Goal: Task Accomplishment & Management: Complete application form

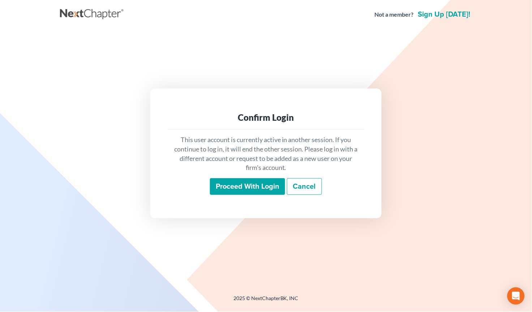
click at [266, 184] on input "Proceed with login" at bounding box center [247, 186] width 75 height 17
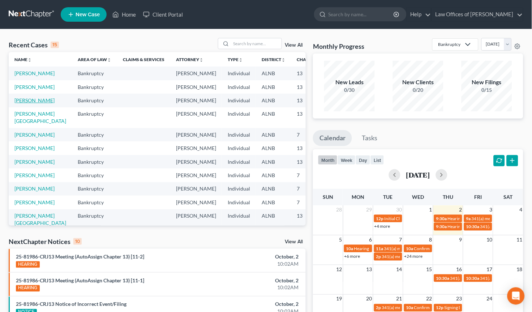
click at [28, 103] on link "[PERSON_NAME]" at bounding box center [34, 100] width 40 height 6
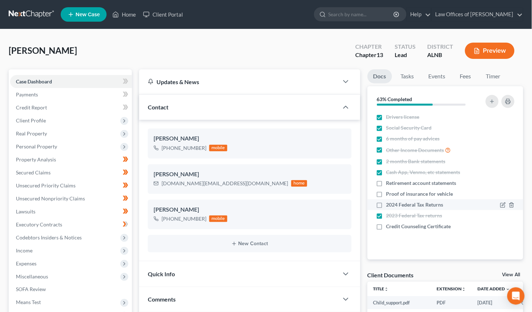
click at [386, 202] on label "2024 Federal Tax Returns" at bounding box center [414, 204] width 57 height 7
click at [389, 202] on input "2024 Federal Tax Returns" at bounding box center [391, 203] width 5 height 5
checkbox input "true"
click at [386, 225] on label "Credit Counseling Certificate" at bounding box center [418, 226] width 65 height 7
click at [389, 225] on input "Credit Counseling Certificate" at bounding box center [391, 225] width 5 height 5
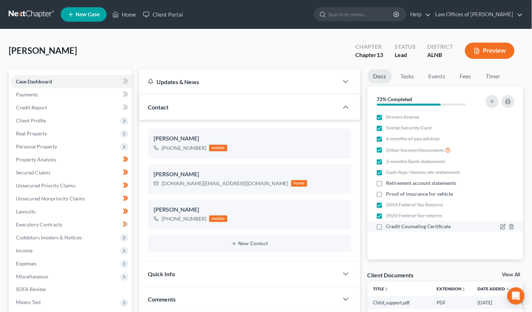
checkbox input "true"
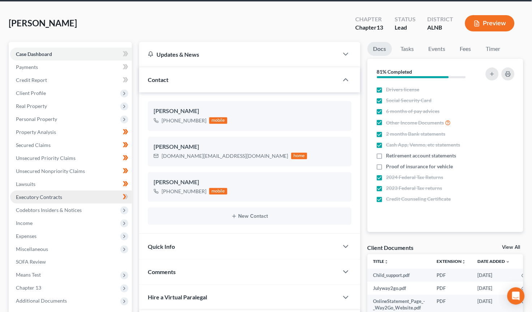
scroll to position [24, 0]
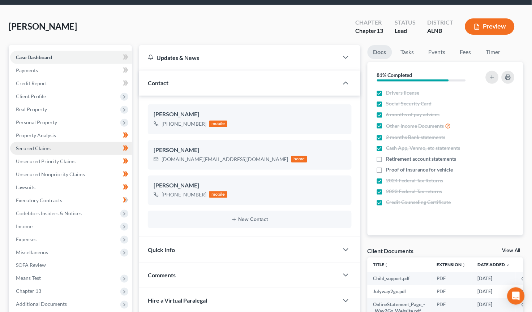
click at [35, 145] on span "Secured Claims" at bounding box center [33, 148] width 35 height 6
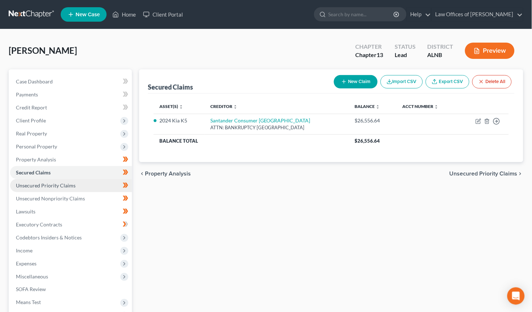
click at [48, 183] on span "Unsecured Priority Claims" at bounding box center [46, 186] width 60 height 6
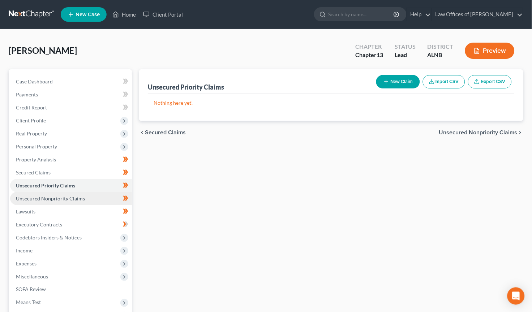
click at [51, 196] on span "Unsecured Nonpriority Claims" at bounding box center [50, 199] width 69 height 6
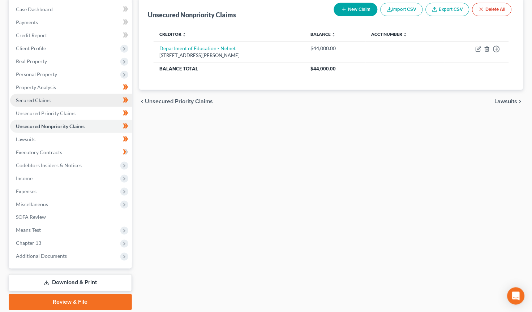
scroll to position [76, 0]
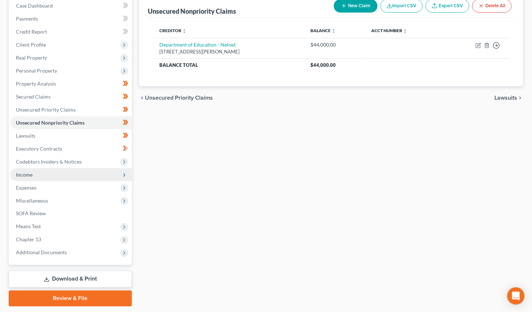
click at [63, 172] on span "Income" at bounding box center [71, 174] width 122 height 13
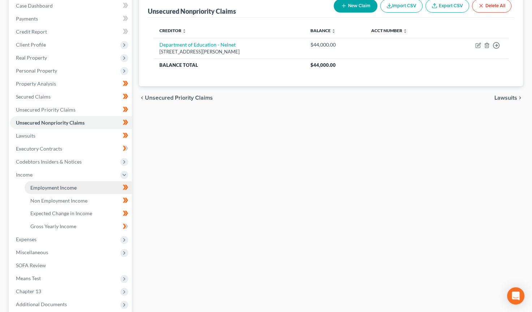
click at [78, 181] on link "Employment Income" at bounding box center [78, 187] width 107 height 13
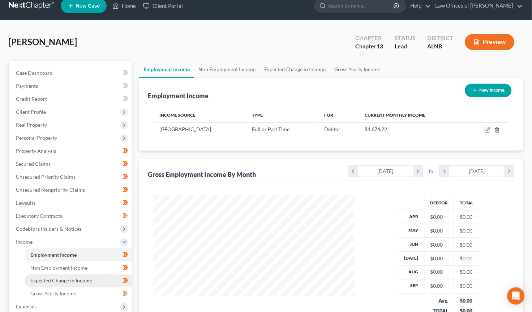
scroll to position [31, 0]
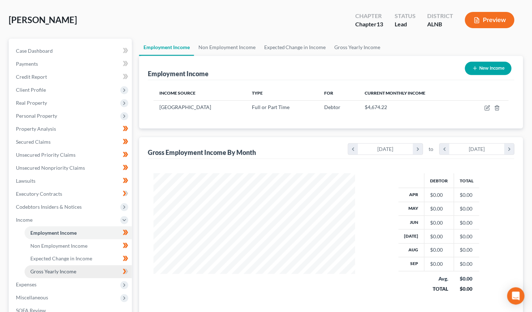
click at [76, 266] on link "Gross Yearly Income" at bounding box center [78, 272] width 107 height 13
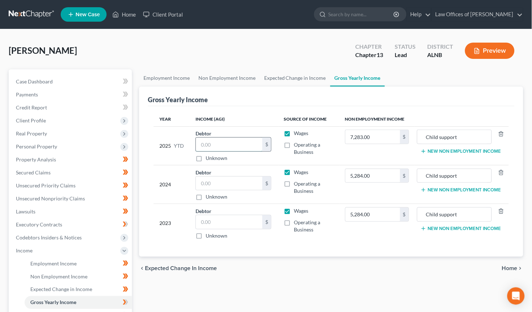
click at [218, 141] on input "text" at bounding box center [229, 145] width 67 height 14
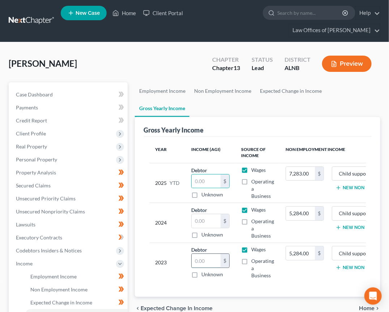
click at [211, 254] on input "text" at bounding box center [206, 261] width 29 height 14
type input "36,166"
click at [210, 214] on input "text" at bounding box center [206, 221] width 29 height 14
type input "64,037"
click at [211, 175] on input "text" at bounding box center [206, 182] width 29 height 14
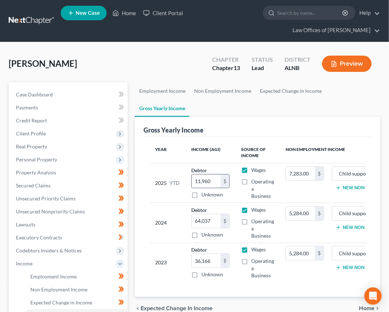
click at [213, 175] on input "11,960" at bounding box center [206, 182] width 29 height 14
click at [201, 175] on input "11,960" at bounding box center [206, 182] width 29 height 14
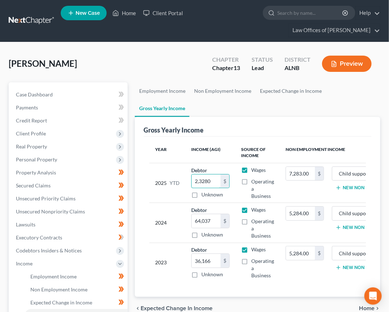
type input "23,280"
click at [121, 234] on icon at bounding box center [121, 237] width 5 height 9
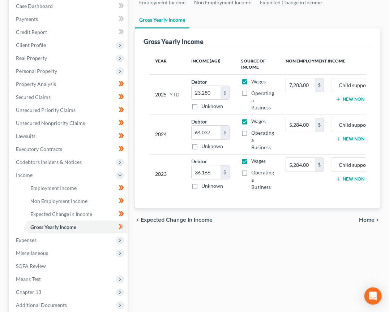
scroll to position [90, 0]
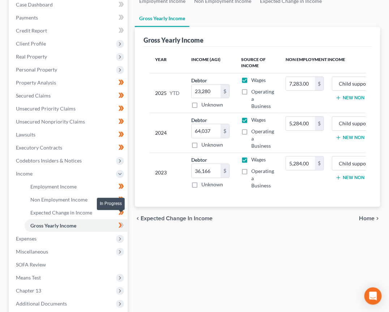
click at [121, 223] on icon at bounding box center [122, 225] width 3 height 5
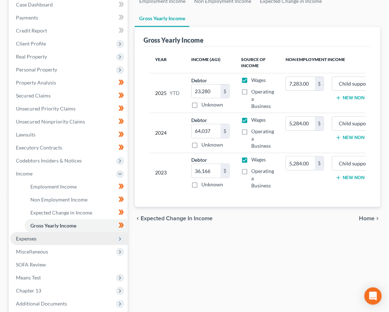
click at [83, 232] on span "Expenses" at bounding box center [68, 238] width 117 height 13
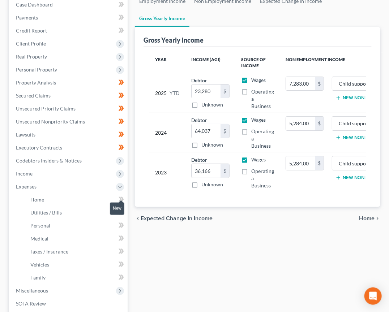
click at [120, 197] on icon at bounding box center [120, 199] width 3 height 5
click at [120, 208] on icon at bounding box center [121, 212] width 5 height 9
click at [121, 208] on icon at bounding box center [121, 212] width 5 height 9
click at [121, 223] on icon at bounding box center [120, 225] width 3 height 5
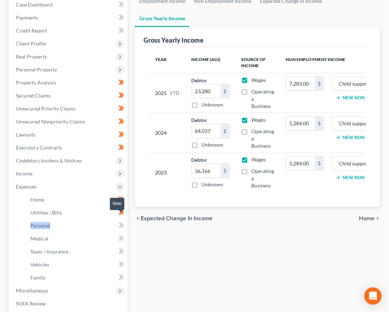
click at [121, 223] on icon at bounding box center [120, 225] width 3 height 5
click at [120, 234] on icon at bounding box center [121, 238] width 5 height 9
click at [120, 247] on icon at bounding box center [121, 251] width 5 height 9
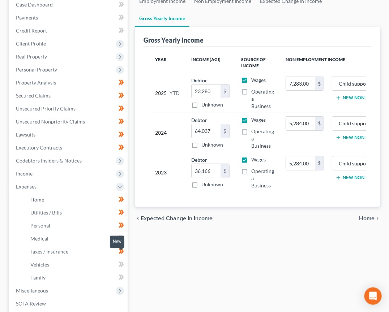
click at [121, 262] on icon at bounding box center [120, 264] width 3 height 5
click at [121, 275] on icon at bounding box center [120, 277] width 3 height 5
click at [105, 232] on link "Medical" at bounding box center [76, 238] width 103 height 13
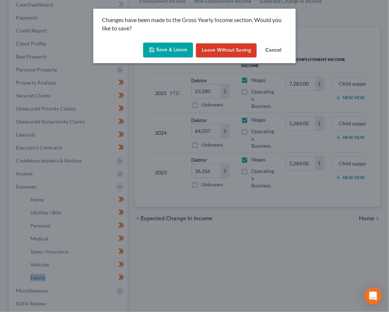
click at [172, 46] on button "Save & Leave" at bounding box center [168, 50] width 50 height 15
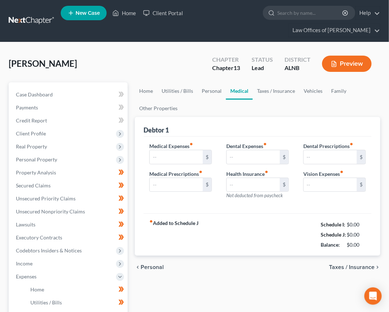
type input "100.00"
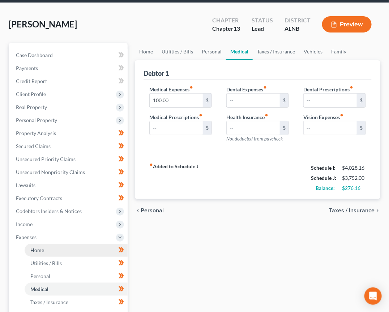
scroll to position [43, 0]
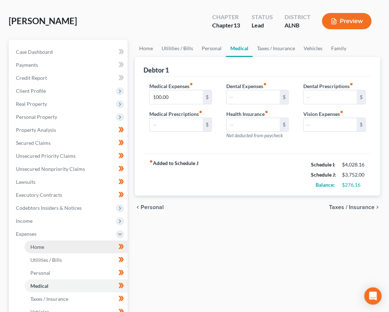
click at [57, 241] on link "Home" at bounding box center [76, 247] width 103 height 13
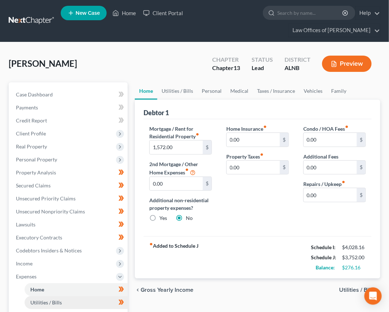
click at [69, 298] on link "Utilities / Bills" at bounding box center [76, 302] width 103 height 13
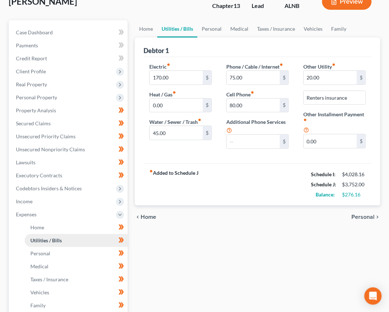
scroll to position [71, 0]
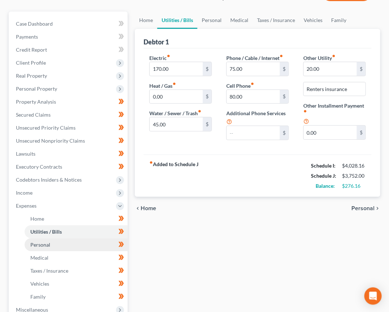
click at [80, 239] on link "Personal" at bounding box center [76, 245] width 103 height 13
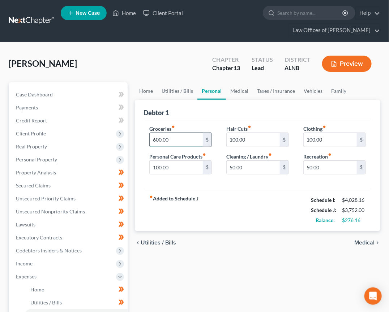
click at [168, 136] on input "600.00" at bounding box center [176, 140] width 53 height 14
type input "500"
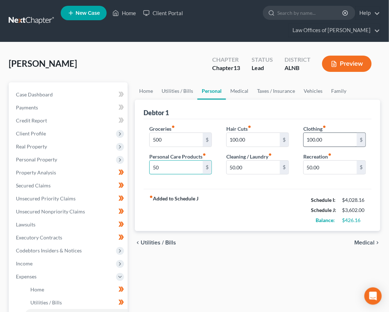
type input "50"
click at [310, 138] on input "100.00" at bounding box center [330, 140] width 53 height 14
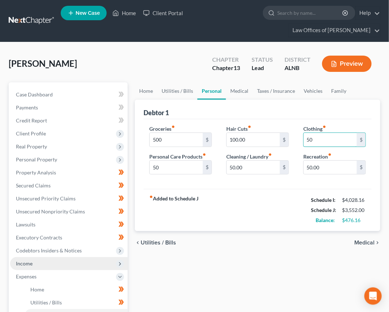
type input "50"
click at [29, 261] on span "Income" at bounding box center [24, 264] width 17 height 6
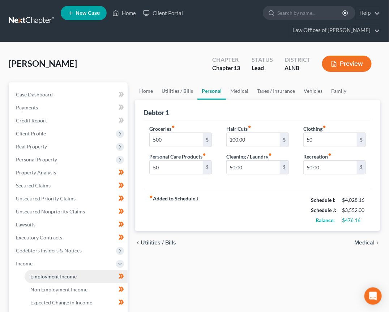
click at [59, 274] on span "Employment Income" at bounding box center [53, 277] width 46 height 6
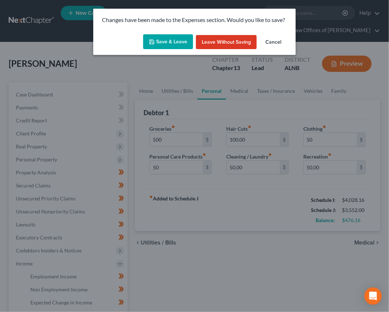
click at [174, 40] on button "Save & Leave" at bounding box center [168, 41] width 50 height 15
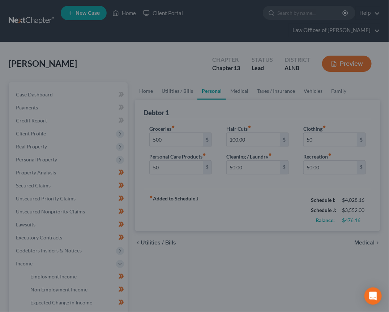
type input "500.00"
type input "50.00"
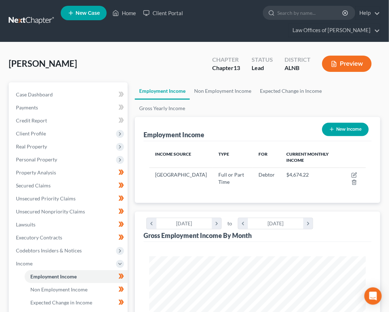
scroll to position [108, 231]
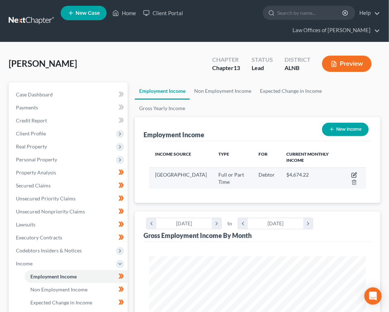
click at [353, 172] on icon "button" at bounding box center [354, 175] width 6 height 6
select select "0"
select select "2"
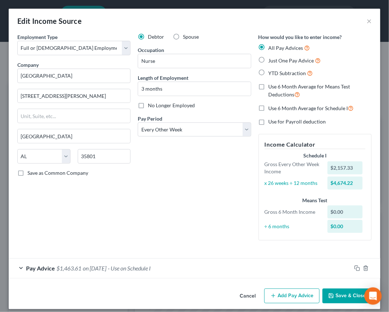
click at [348, 292] on button "Save & Close" at bounding box center [346, 296] width 49 height 15
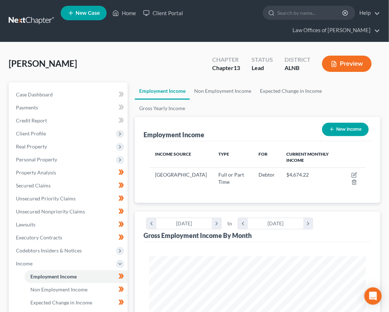
click at [74, 121] on link "Credit Report" at bounding box center [68, 120] width 117 height 13
click at [44, 132] on span "Client Profile" at bounding box center [31, 133] width 30 height 6
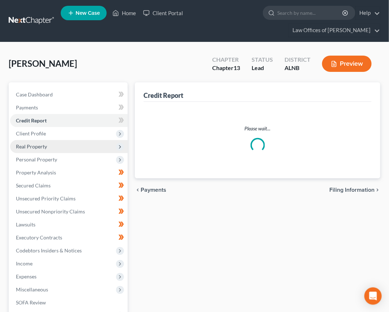
click at [46, 147] on span "Real Property" at bounding box center [31, 147] width 31 height 6
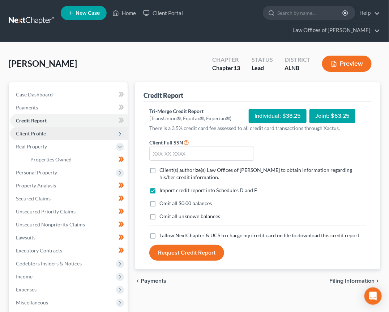
click at [46, 135] on span "Client Profile" at bounding box center [68, 133] width 117 height 13
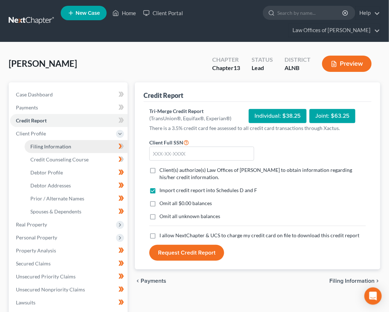
click at [46, 144] on span "Filing Information" at bounding box center [50, 147] width 41 height 6
select select "1"
select select "0"
select select "3"
select select "0"
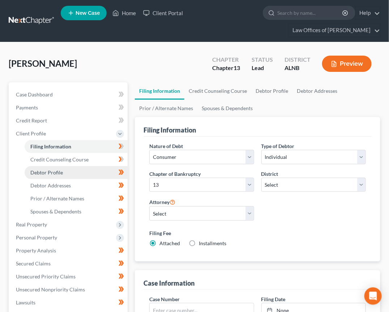
click at [49, 170] on span "Debtor Profile" at bounding box center [46, 173] width 33 height 6
select select "0"
select select "3"
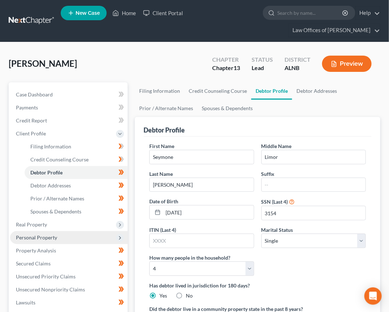
click at [30, 235] on span "Personal Property" at bounding box center [36, 238] width 41 height 6
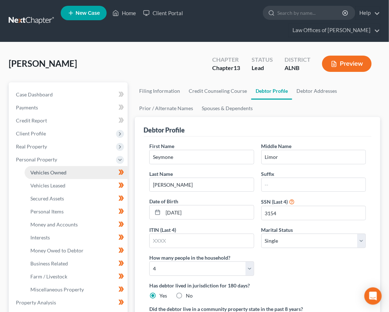
click at [53, 170] on span "Vehicles Owned" at bounding box center [48, 173] width 36 height 6
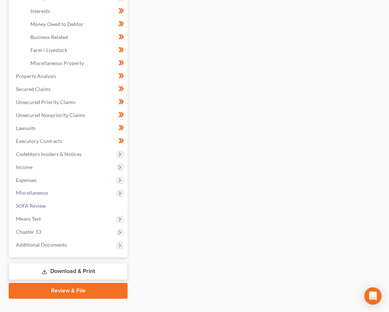
click at [57, 264] on link "Download & Print" at bounding box center [68, 272] width 119 height 17
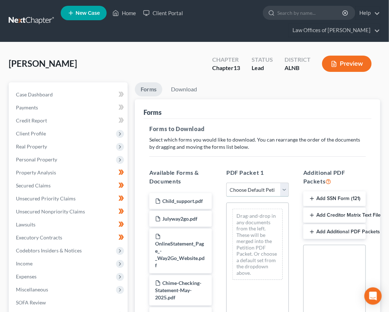
select select "0"
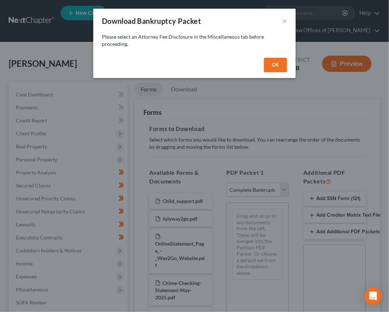
click at [271, 64] on button "OK" at bounding box center [275, 65] width 23 height 14
select select
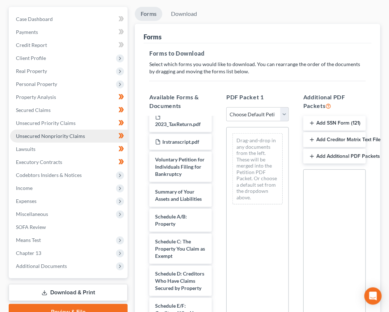
scroll to position [76, 0]
click at [69, 207] on span "Miscellaneous" at bounding box center [68, 213] width 117 height 13
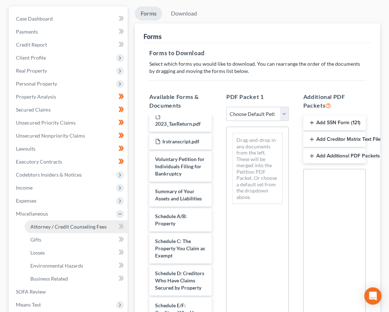
click at [69, 224] on span "Attorney / Credit Counseling Fees" at bounding box center [68, 227] width 76 height 6
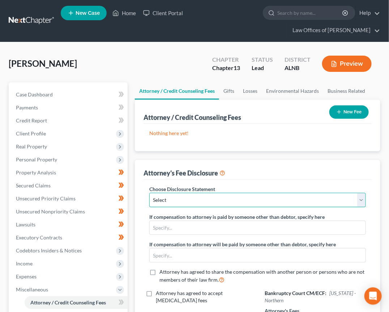
select select "0"
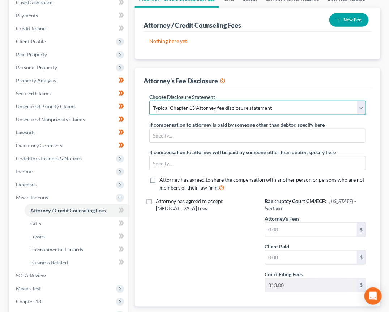
scroll to position [109, 0]
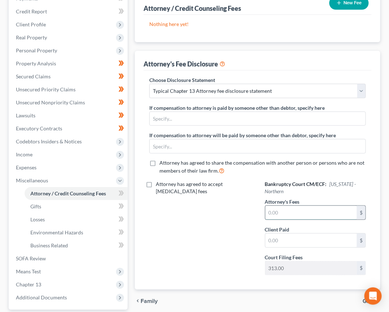
click at [276, 207] on input "text" at bounding box center [310, 213] width 91 height 14
type input "4,500"
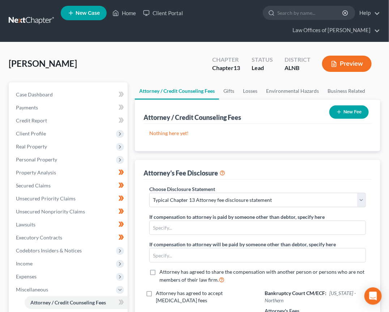
scroll to position [0, 0]
type input "500"
click at [350, 111] on button "New Fee" at bounding box center [348, 112] width 39 height 13
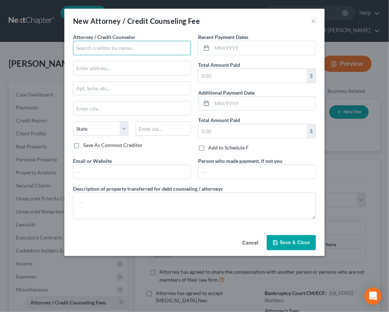
click at [133, 43] on input "text" at bounding box center [132, 48] width 118 height 14
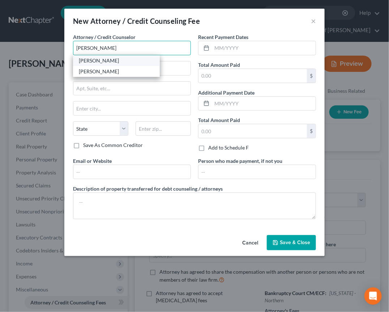
type input "[PERSON_NAME]"
click at [102, 58] on div "[PERSON_NAME]" at bounding box center [116, 60] width 75 height 7
type input "[STREET_ADDRESS]"
type input "[GEOGRAPHIC_DATA]"
select select "0"
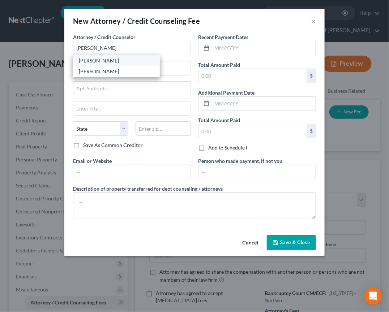
type input "35801"
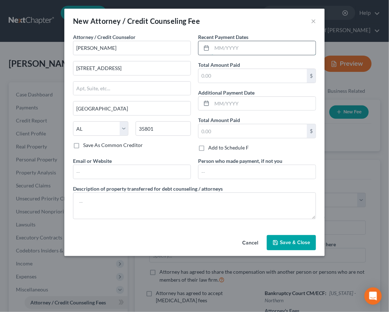
click at [251, 48] on input "text" at bounding box center [264, 48] width 104 height 14
type input "[DATE]"
type input "4"
type input "500"
click at [286, 241] on span "Save & Close" at bounding box center [295, 243] width 30 height 6
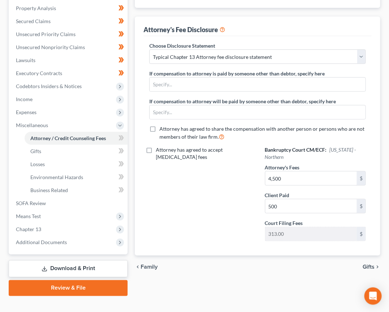
scroll to position [164, 0]
click at [77, 261] on link "Download & Print" at bounding box center [68, 269] width 119 height 17
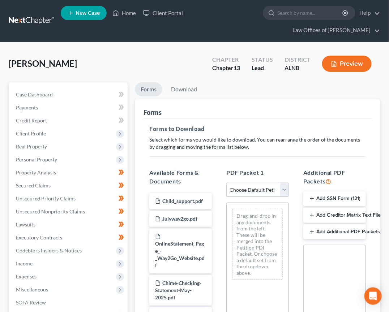
select select "0"
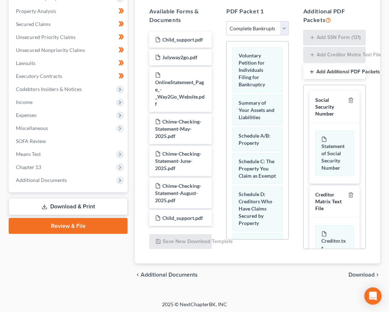
click at [359, 273] on span "Download" at bounding box center [361, 276] width 26 height 6
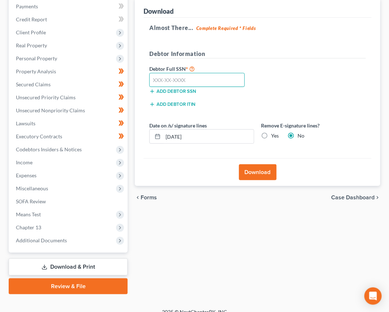
click at [164, 77] on input "text" at bounding box center [196, 80] width 95 height 14
type input "423-43-3154"
click at [247, 166] on button "Download" at bounding box center [258, 172] width 38 height 16
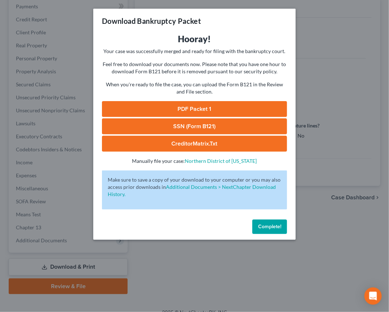
click at [174, 122] on link "SSN (Form B121)" at bounding box center [194, 127] width 185 height 16
click at [200, 102] on link "PDF Packet 1" at bounding box center [194, 109] width 185 height 16
click at [270, 224] on span "Complete!" at bounding box center [269, 227] width 23 height 6
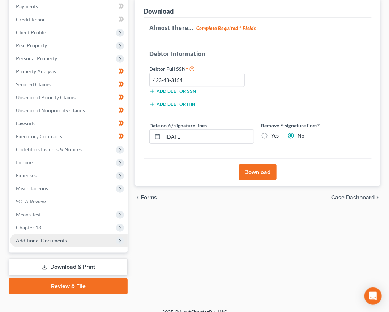
click at [37, 237] on span "Additional Documents" at bounding box center [41, 240] width 51 height 6
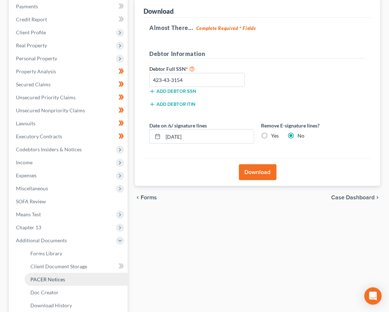
scroll to position [152, 0]
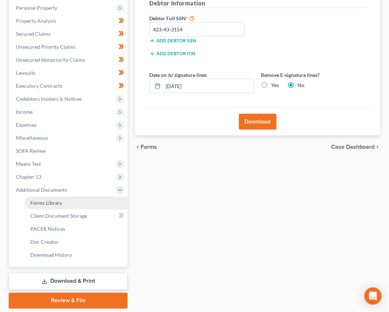
click at [66, 198] on link "Forms Library" at bounding box center [76, 203] width 103 height 13
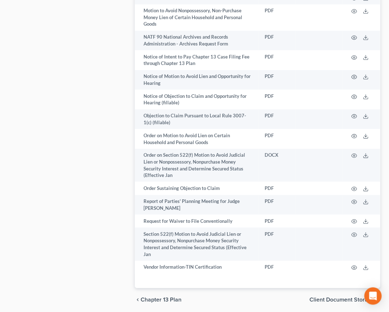
scroll to position [651, 0]
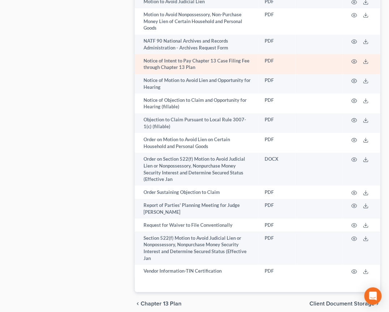
click at [186, 54] on td "Notice of Intent to Pay Chapter 13 Case Filing Fee through Chapter 13 Plan" at bounding box center [197, 64] width 124 height 20
click at [356, 59] on icon "button" at bounding box center [354, 62] width 6 height 6
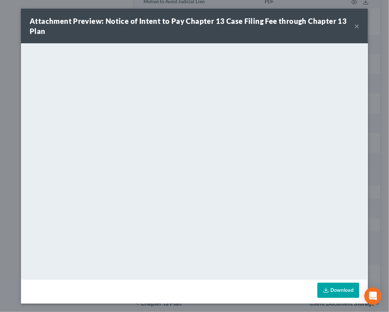
click at [357, 26] on button "×" at bounding box center [356, 26] width 5 height 9
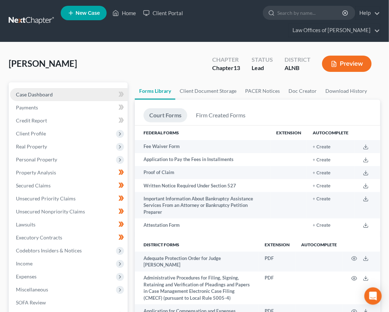
scroll to position [0, 0]
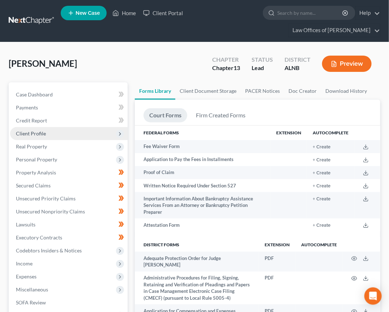
click at [42, 132] on span "Client Profile" at bounding box center [31, 133] width 30 height 6
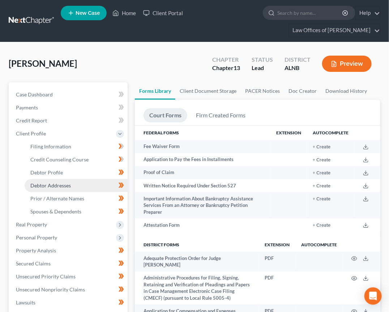
click at [54, 183] on span "Debtor Addresses" at bounding box center [50, 186] width 40 height 6
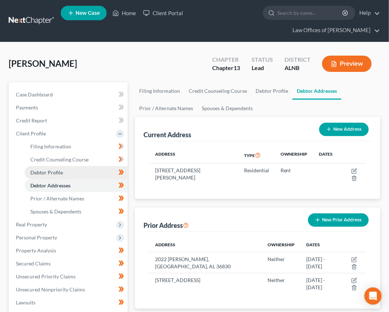
click at [77, 167] on link "Debtor Profile" at bounding box center [76, 172] width 103 height 13
select select "0"
select select "3"
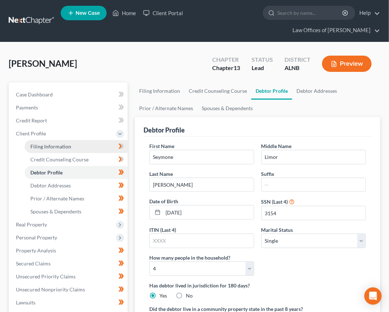
click at [71, 143] on link "Filing Information" at bounding box center [76, 146] width 103 height 13
select select "1"
select select "0"
select select "3"
select select "1"
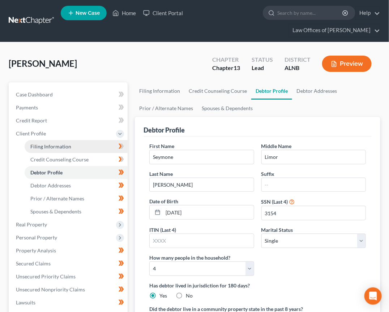
select select "0"
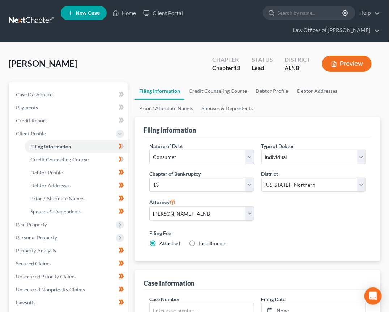
click at [198, 242] on div "Installments Installments" at bounding box center [208, 243] width 38 height 7
click at [199, 242] on label "Installments Installments" at bounding box center [212, 243] width 27 height 7
click at [202, 242] on input "Installments Installments" at bounding box center [204, 242] width 5 height 5
radio input "true"
radio input "false"
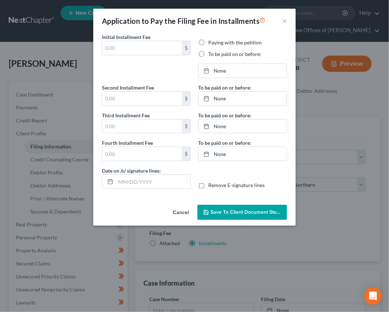
type input "0.00"
radio input "true"
type input "0.00"
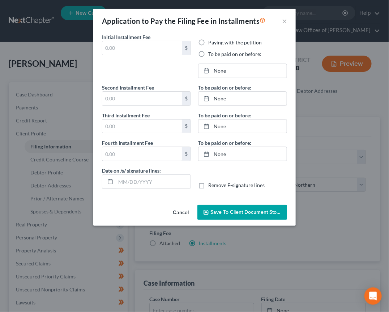
type input "[DATE]"
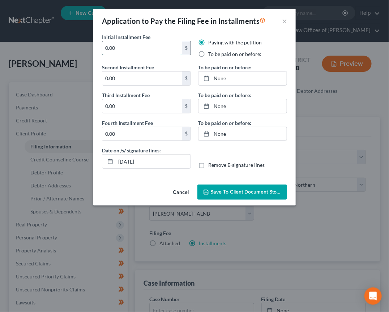
click at [137, 53] on input "0.00" at bounding box center [142, 48] width 80 height 14
type input "78.25"
click at [131, 83] on input "0.00" at bounding box center [142, 79] width 80 height 14
click at [127, 78] on input "0.00" at bounding box center [142, 79] width 80 height 14
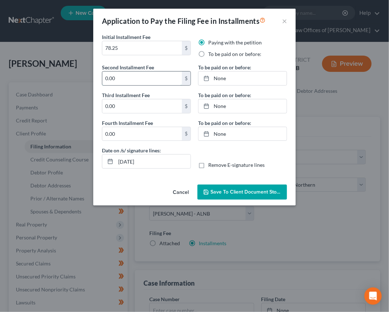
click at [127, 78] on input "0.00" at bounding box center [142, 79] width 80 height 14
click at [115, 47] on input "78.25" at bounding box center [142, 48] width 80 height 14
click at [112, 81] on input "0.00" at bounding box center [142, 79] width 80 height 14
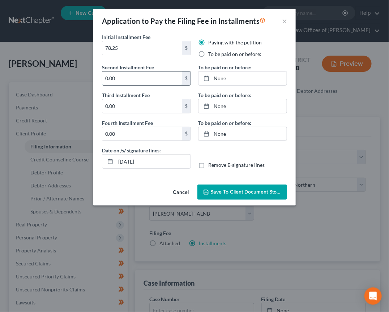
paste input "78.25"
click at [110, 76] on input "0.00 78.25" at bounding box center [142, 79] width 80 height 14
paste input "text"
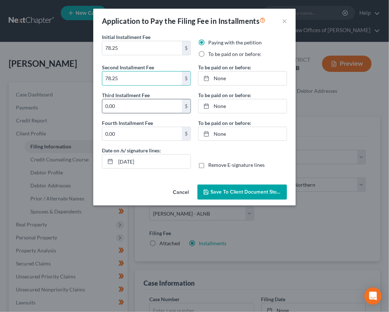
type input "78.25"
click at [110, 108] on input "0.00" at bounding box center [142, 106] width 80 height 14
paste input "78.25"
type input "78.25"
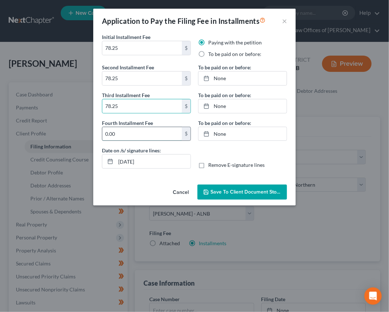
click at [108, 133] on input "0.00" at bounding box center [142, 134] width 80 height 14
paste input "78.25"
click at [108, 133] on input "0 78.25.00" at bounding box center [142, 134] width 80 height 14
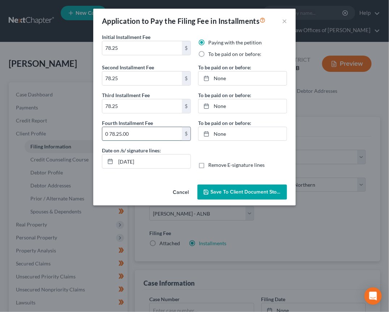
paste input "78.25"
type input "78.25"
click at [236, 57] on label "To be paid on or before:" at bounding box center [234, 54] width 53 height 7
click at [216, 55] on input "To be paid on or before:" at bounding box center [213, 53] width 5 height 5
radio input "true"
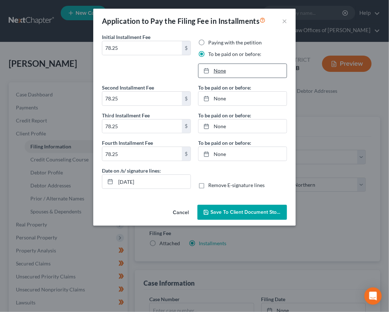
click at [230, 68] on link "None" at bounding box center [242, 71] width 88 height 14
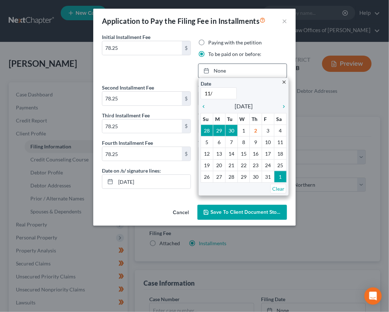
type input "11/1"
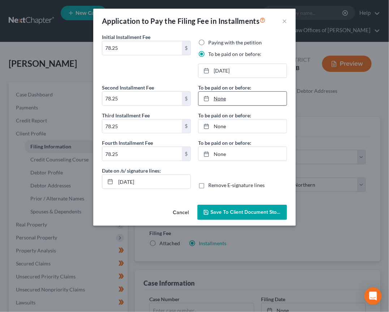
click at [240, 95] on link "None" at bounding box center [242, 99] width 88 height 14
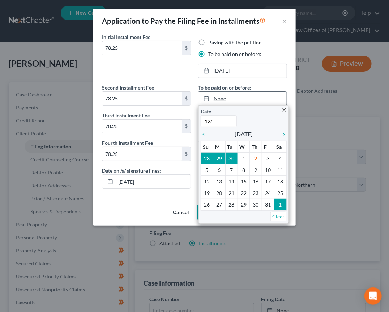
type input "12/1"
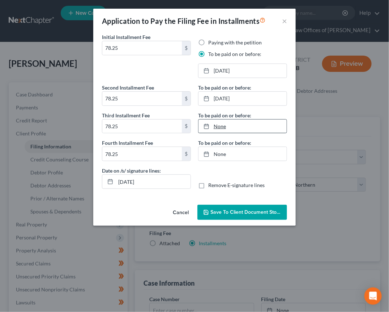
click at [223, 125] on link "None" at bounding box center [242, 127] width 88 height 14
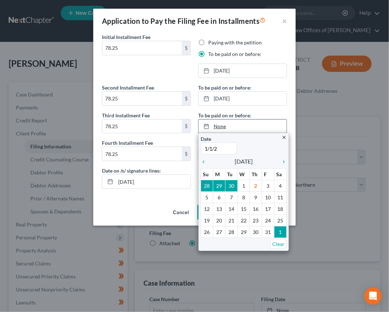
type input "[DATE]"
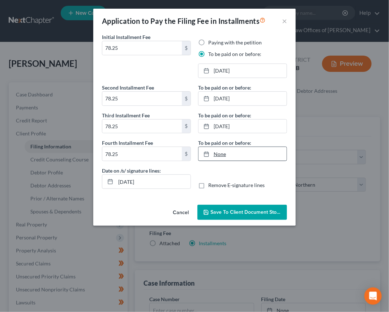
click at [222, 150] on link "None" at bounding box center [242, 154] width 88 height 14
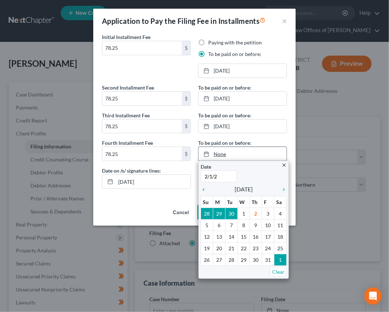
type input "[DATE]"
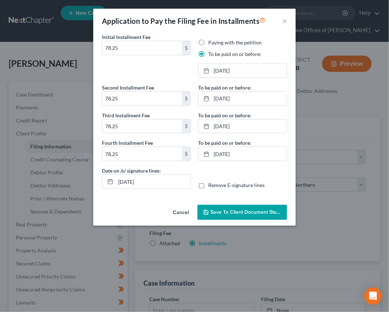
click at [211, 214] on button "Save to Client Document Storage" at bounding box center [242, 212] width 90 height 15
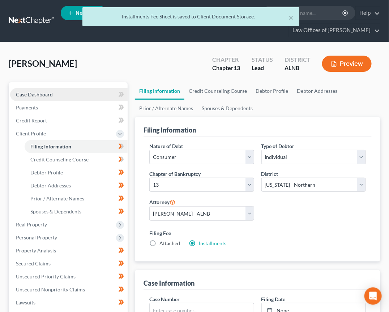
click at [42, 98] on link "Case Dashboard" at bounding box center [68, 94] width 117 height 13
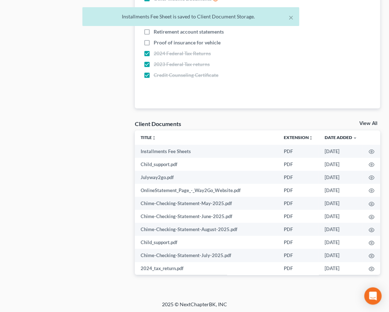
scroll to position [536, 0]
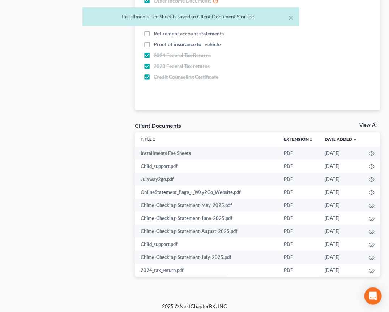
click at [360, 122] on div "Client Documents View All" at bounding box center [257, 127] width 245 height 10
click at [362, 123] on link "View All" at bounding box center [368, 125] width 18 height 5
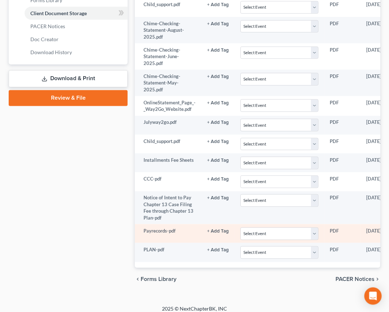
scroll to position [354, 0]
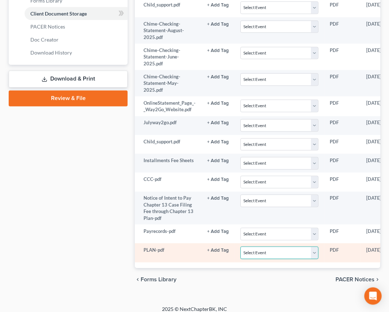
select select "10"
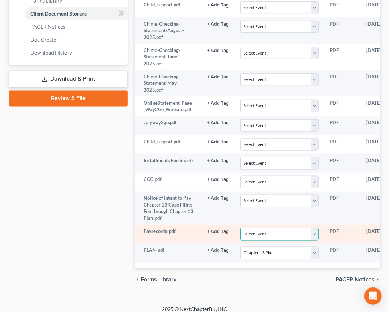
select select "19"
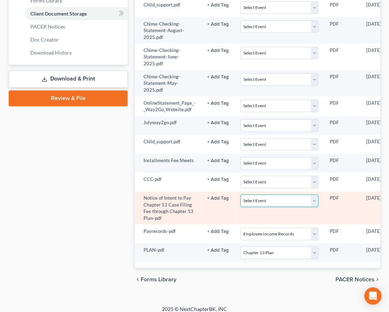
select select "22"
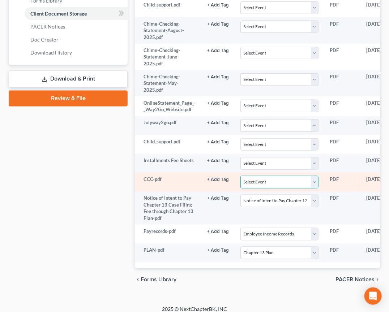
select select "5"
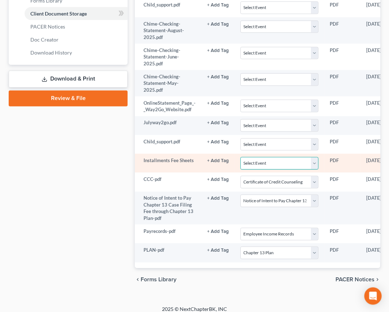
select select "23"
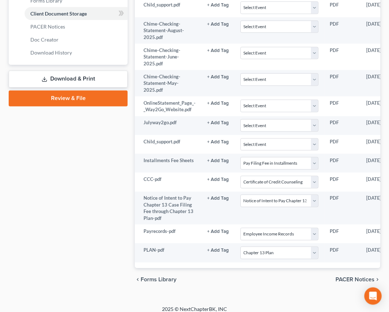
click at [43, 91] on link "Review & File" at bounding box center [68, 99] width 119 height 16
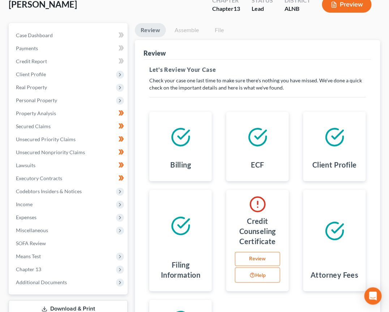
click at [252, 255] on link "Review" at bounding box center [257, 259] width 45 height 14
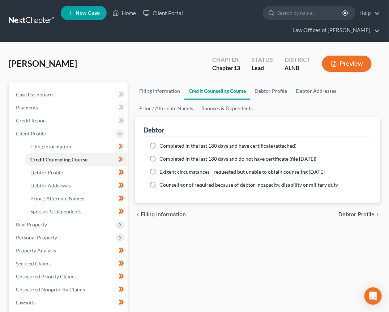
click at [159, 143] on label "Completed in the last 180 days and have certificate (attached)" at bounding box center [227, 145] width 137 height 7
click at [162, 143] on input "Completed in the last 180 days and have certificate (attached)" at bounding box center [164, 144] width 5 height 5
radio input "true"
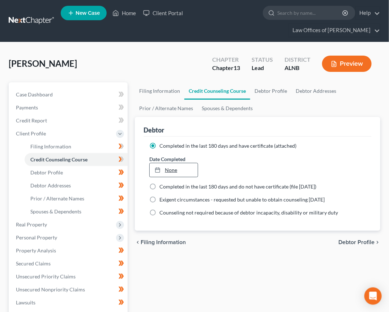
click at [172, 171] on link "None" at bounding box center [174, 170] width 48 height 14
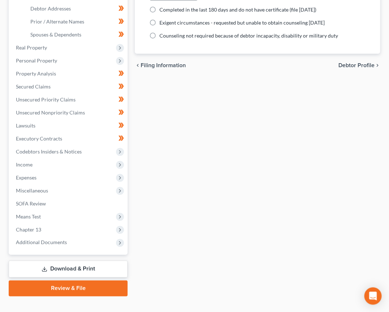
scroll to position [176, 0]
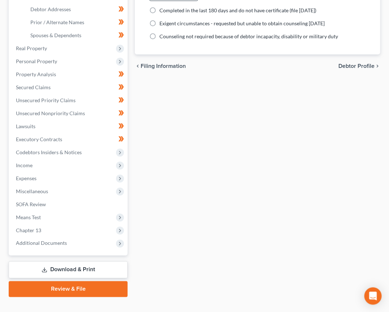
click at [52, 282] on link "Review & File" at bounding box center [68, 290] width 119 height 16
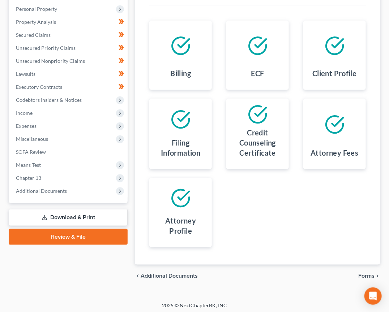
scroll to position [150, 0]
click at [364, 269] on div "chevron_left Additional Documents Forms chevron_right" at bounding box center [257, 276] width 245 height 23
click at [363, 274] on span "Forms" at bounding box center [366, 277] width 16 height 6
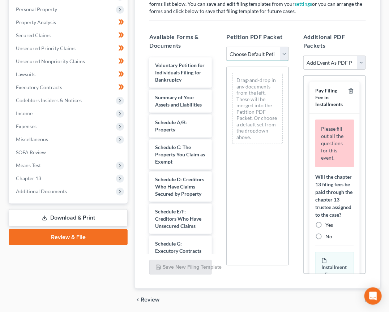
select select "0"
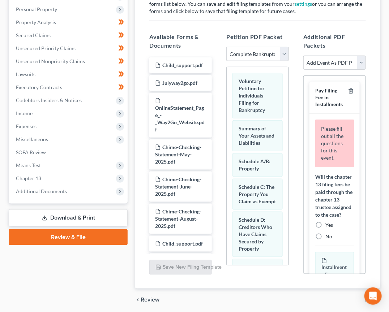
click at [325, 222] on label "Yes" at bounding box center [329, 225] width 8 height 7
click at [328, 222] on input "Yes" at bounding box center [330, 224] width 5 height 5
radio input "true"
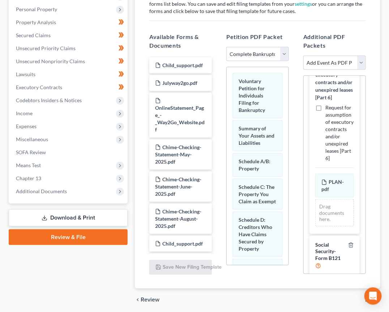
scroll to position [951, 0]
click at [331, 284] on input "file" at bounding box center [333, 290] width 17 height 13
type input "C:\fakepath\SSNStatement.pdf"
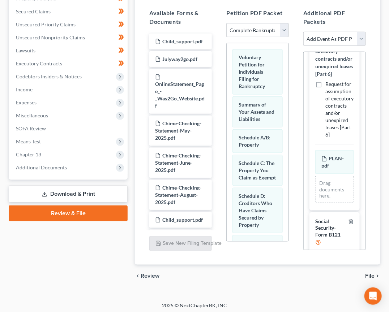
click at [377, 274] on icon "chevron_right" at bounding box center [377, 277] width 6 height 6
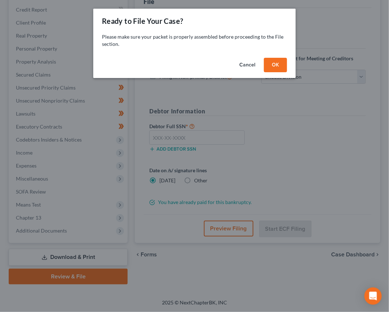
scroll to position [101, 0]
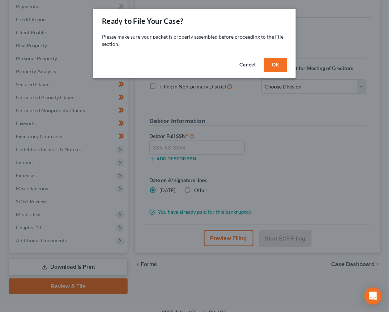
click at [275, 58] on button "OK" at bounding box center [275, 65] width 23 height 14
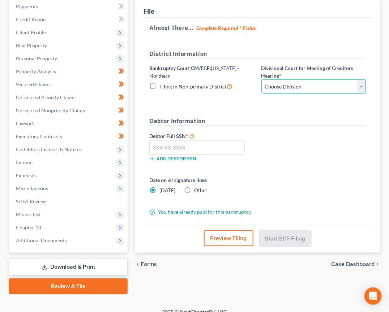
select select "2"
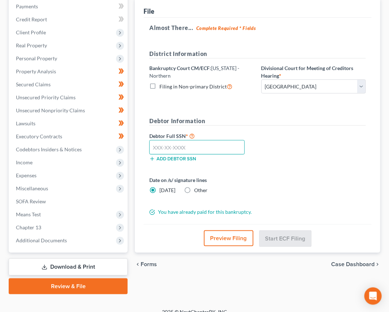
click at [203, 147] on input "text" at bounding box center [196, 147] width 95 height 14
type input "423-43-3154"
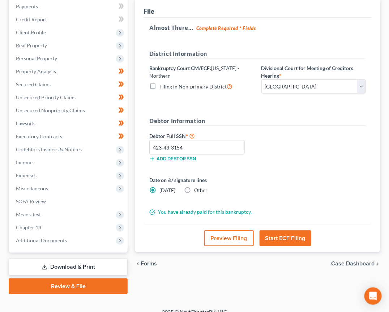
click at [294, 236] on button "Start ECF Filing" at bounding box center [286, 239] width 52 height 16
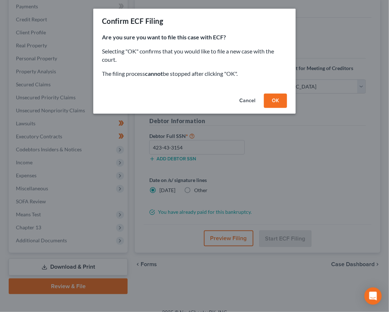
click at [275, 100] on button "OK" at bounding box center [275, 101] width 23 height 14
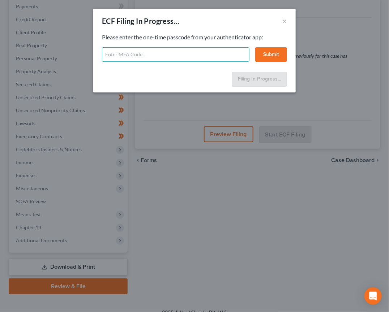
click at [170, 52] on input "text" at bounding box center [175, 54] width 147 height 14
type input "665503"
click at [266, 57] on button "Submit" at bounding box center [271, 54] width 32 height 14
click at [266, 53] on button "Submit" at bounding box center [271, 54] width 32 height 14
